Goal: Task Accomplishment & Management: Complete application form

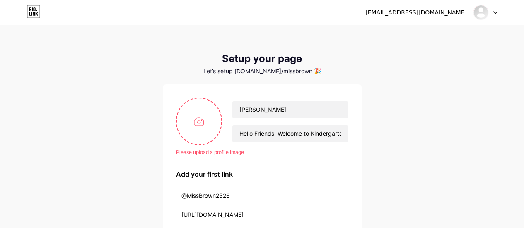
scroll to position [72, 0]
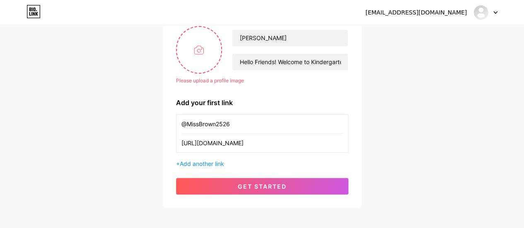
click at [222, 144] on input "[URL][DOMAIN_NAME]" at bounding box center [261, 143] width 161 height 19
paste input "[DOMAIN_NAME][URL]"
type input "[URL][DOMAIN_NAME]"
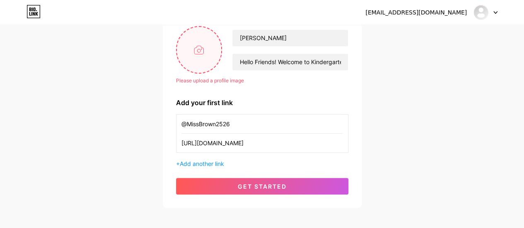
click at [205, 67] on input "file" at bounding box center [199, 50] width 45 height 46
type input "C:\fakepath\Headshot.jpg"
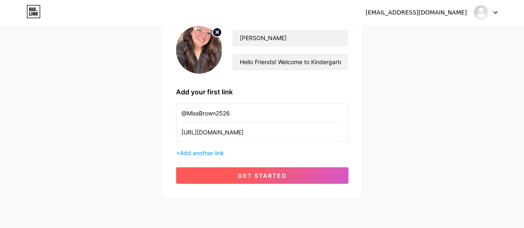
click at [282, 173] on span "get started" at bounding box center [262, 175] width 49 height 7
